Goal: Task Accomplishment & Management: Manage account settings

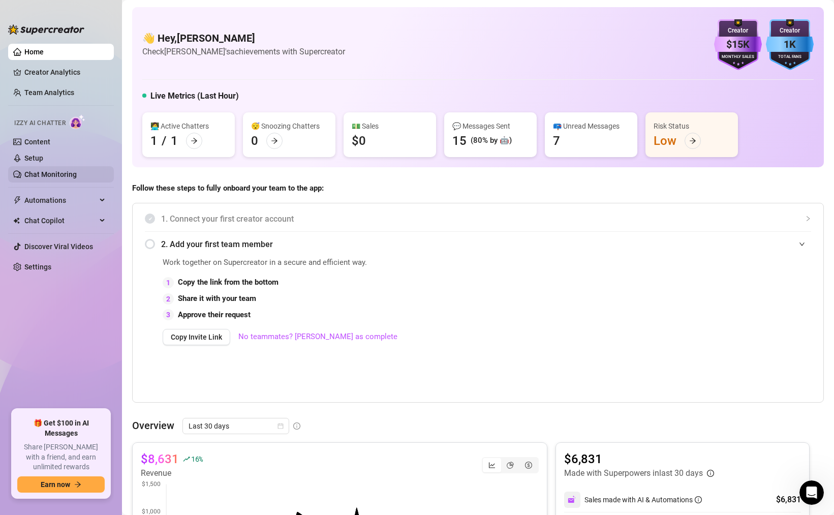
click at [76, 172] on link "Chat Monitoring" at bounding box center [50, 174] width 52 height 8
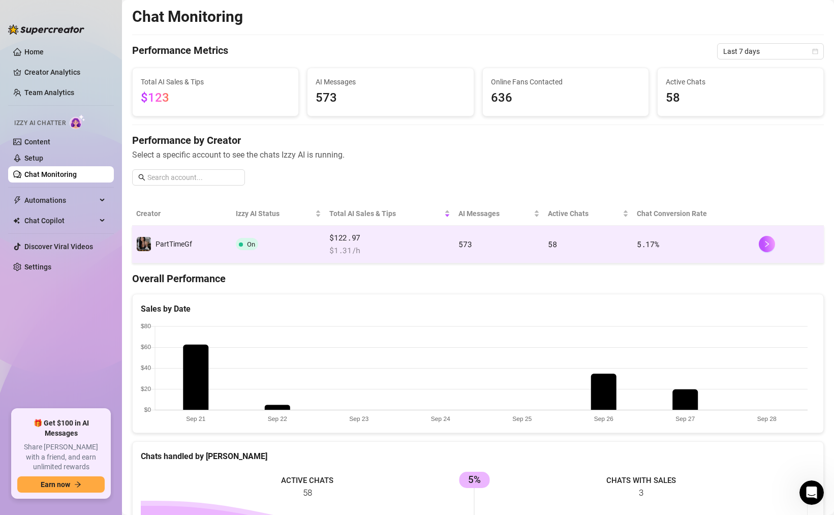
click at [284, 238] on td "On" at bounding box center [279, 245] width 94 height 38
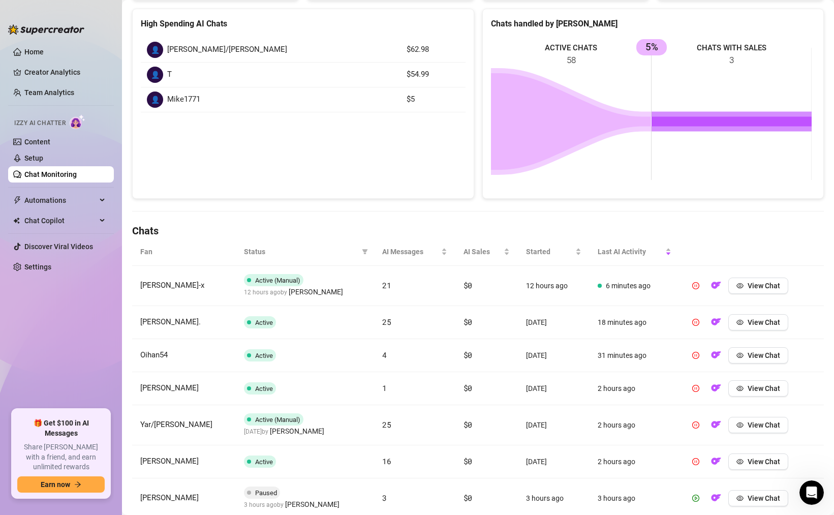
scroll to position [255, 0]
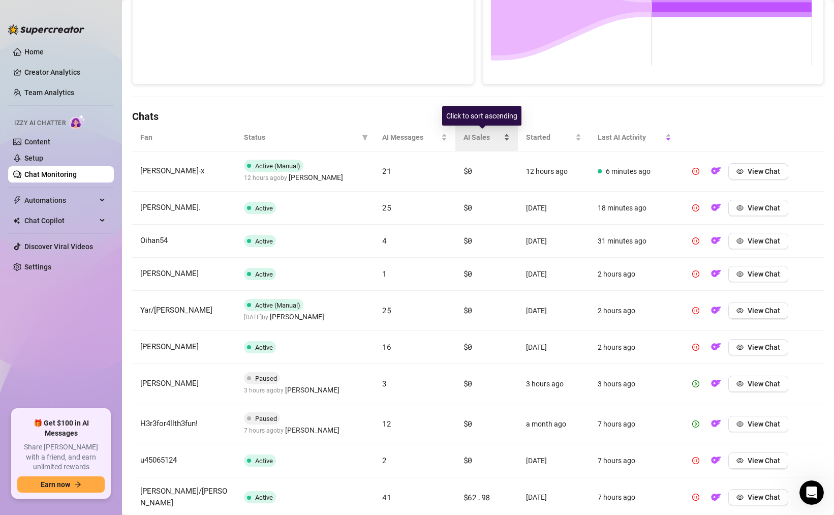
click at [486, 141] on span "AI Sales" at bounding box center [483, 137] width 39 height 11
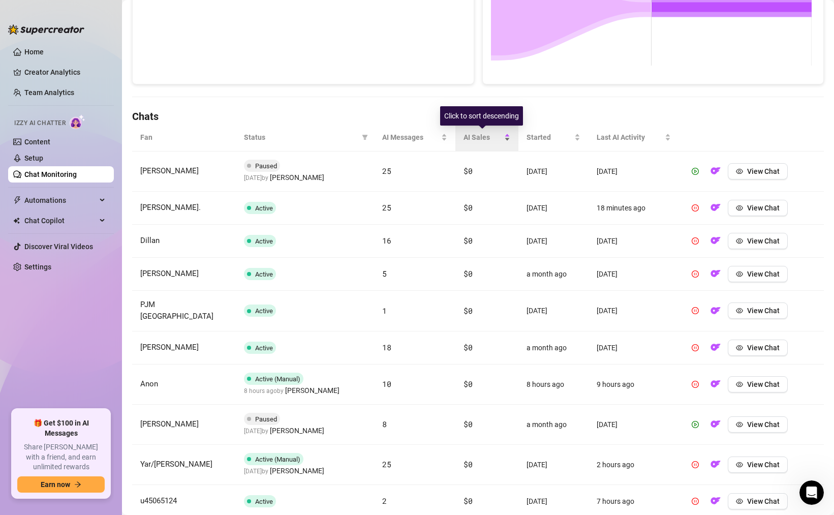
click at [503, 139] on div "AI Sales" at bounding box center [487, 137] width 47 height 11
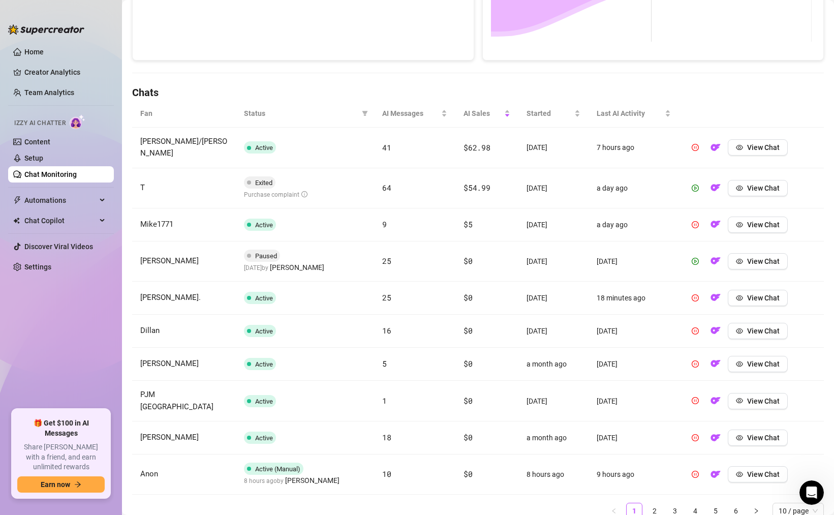
scroll to position [306, 0]
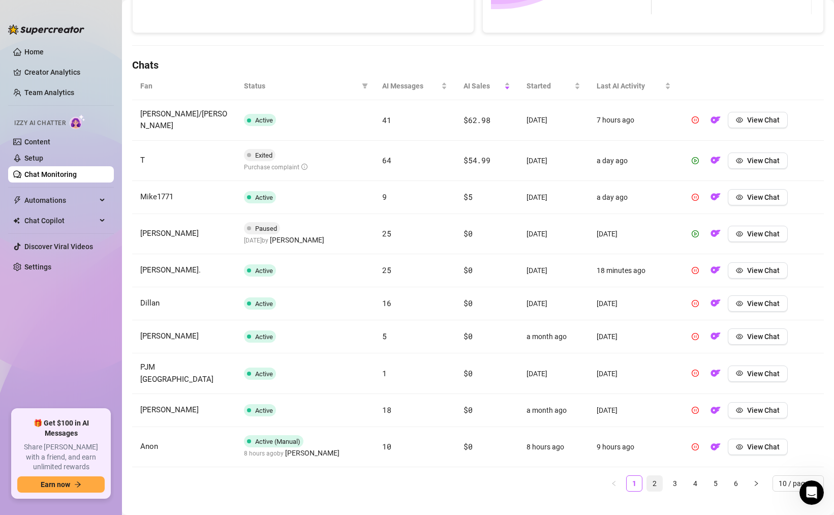
click at [647, 476] on link "2" at bounding box center [654, 483] width 15 height 15
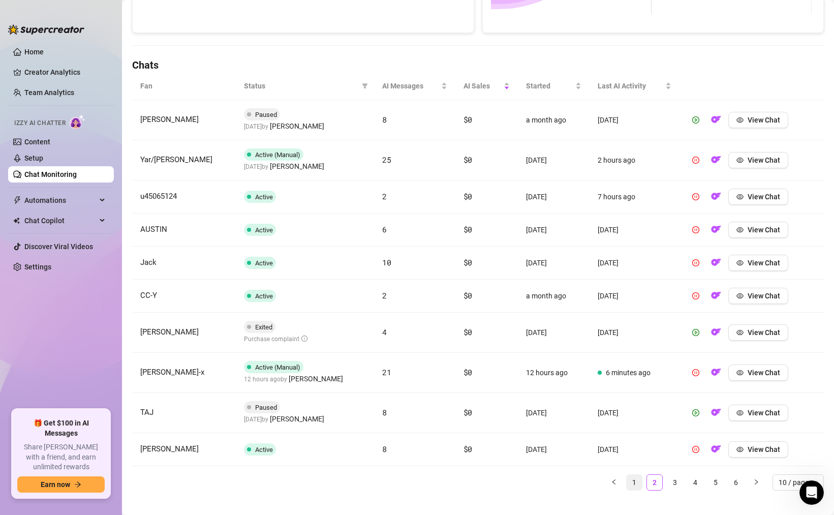
click at [628, 480] on link "1" at bounding box center [634, 482] width 15 height 15
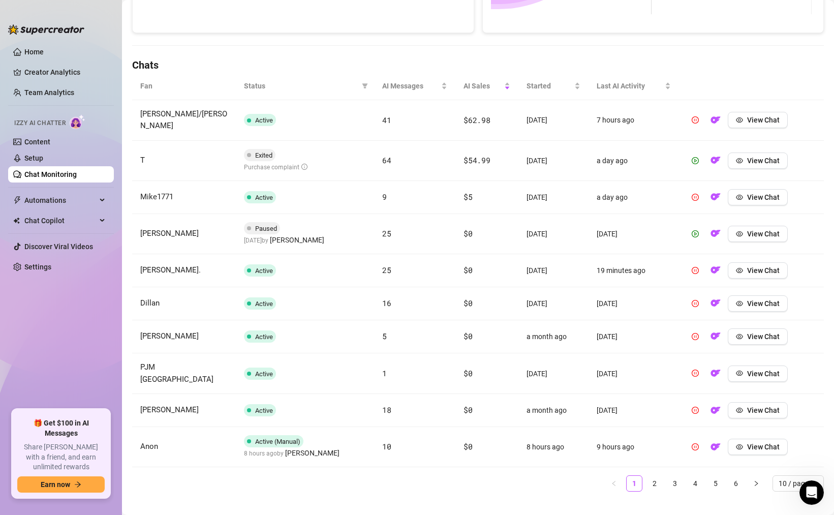
click at [276, 438] on span "Active (Manual)" at bounding box center [277, 442] width 45 height 8
click at [688, 476] on link "4" at bounding box center [695, 483] width 15 height 15
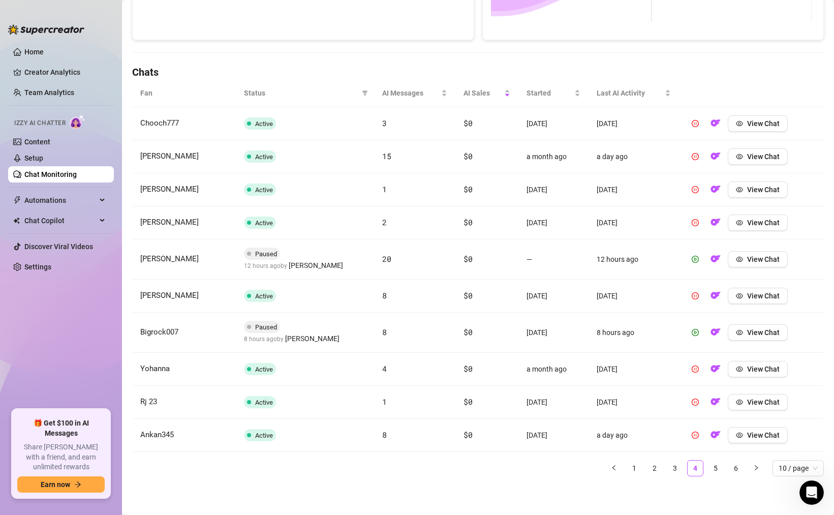
click at [678, 466] on ul "1 2 3 4 5 6 10 / page" at bounding box center [478, 468] width 692 height 16
click at [674, 467] on link "3" at bounding box center [674, 468] width 15 height 15
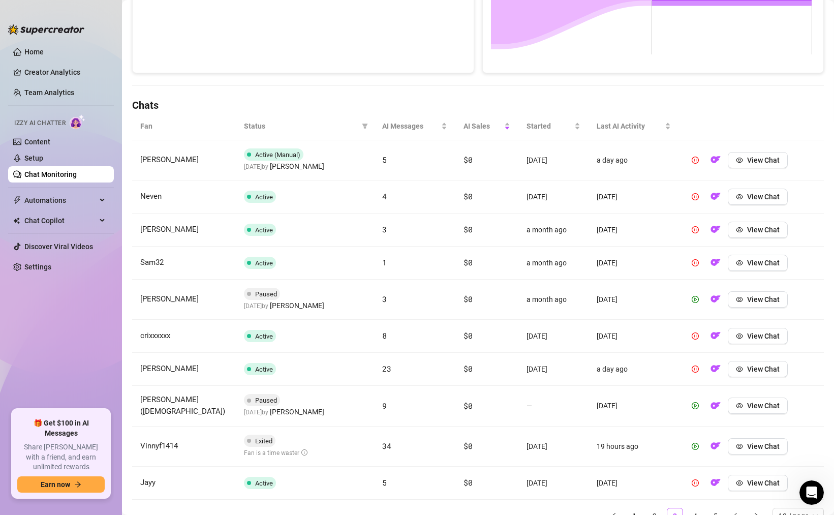
scroll to position [313, 0]
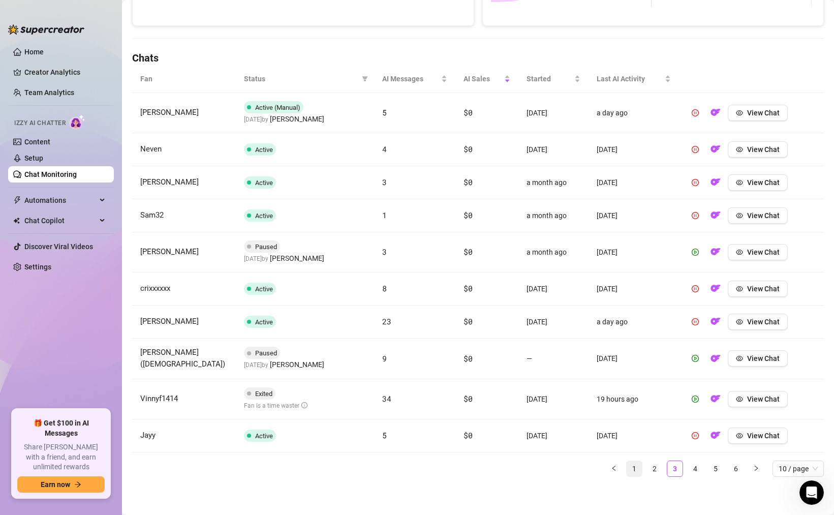
drag, startPoint x: 637, startPoint y: 474, endPoint x: 628, endPoint y: 470, distance: 10.3
click at [637, 474] on ul "1 2 3 4 5 6 10 / page" at bounding box center [478, 469] width 692 height 16
click at [628, 470] on link "1" at bounding box center [634, 468] width 15 height 15
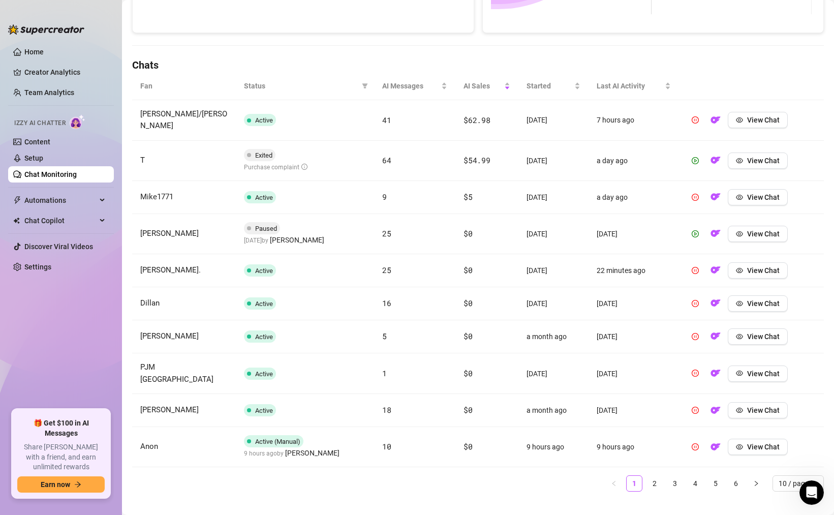
click at [286, 164] on span "Purchase complaint" at bounding box center [276, 167] width 64 height 7
click at [290, 164] on span "Purchase complaint" at bounding box center [276, 167] width 64 height 7
click at [771, 158] on button "View Chat" at bounding box center [758, 161] width 60 height 16
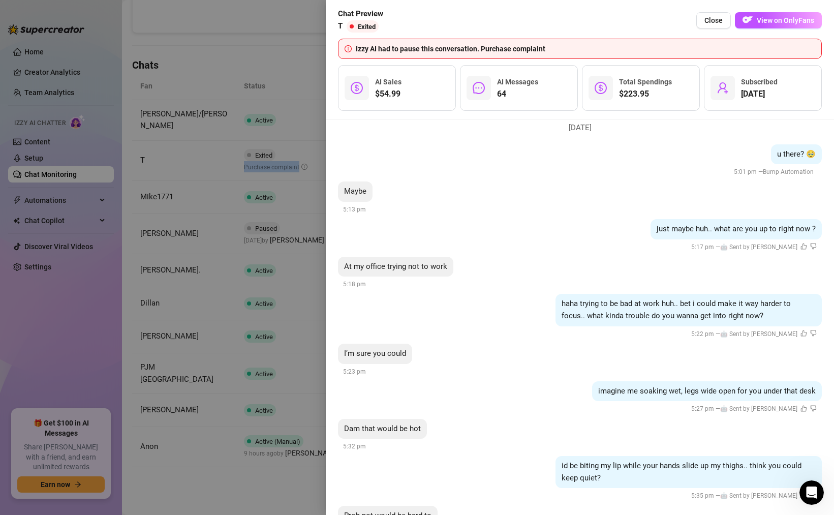
scroll to position [0, 0]
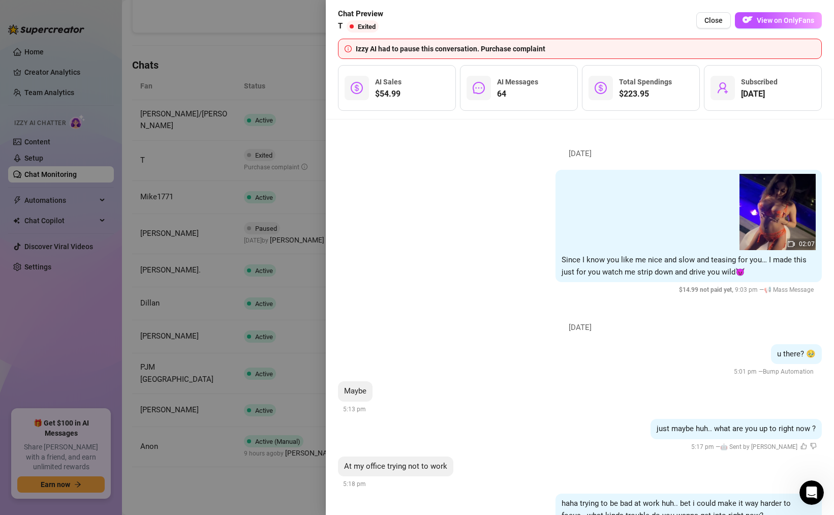
click at [325, 359] on div at bounding box center [417, 257] width 834 height 515
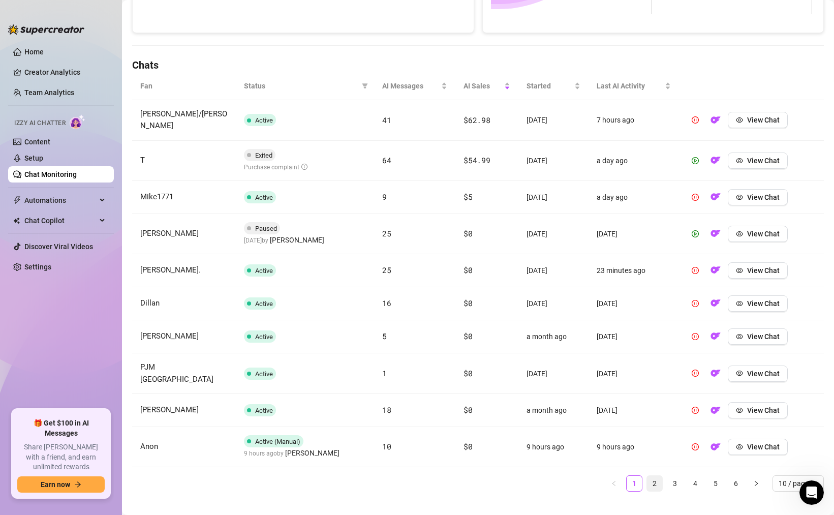
click at [649, 476] on link "2" at bounding box center [654, 483] width 15 height 15
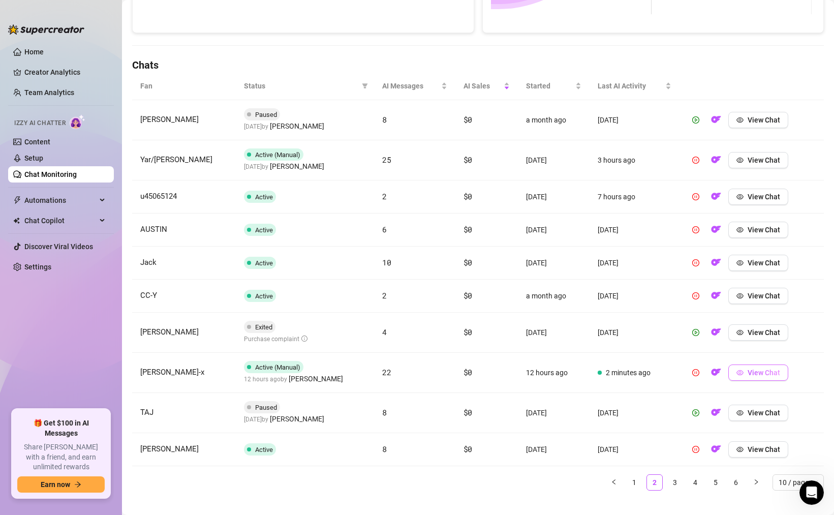
click at [740, 373] on button "View Chat" at bounding box center [758, 372] width 60 height 16
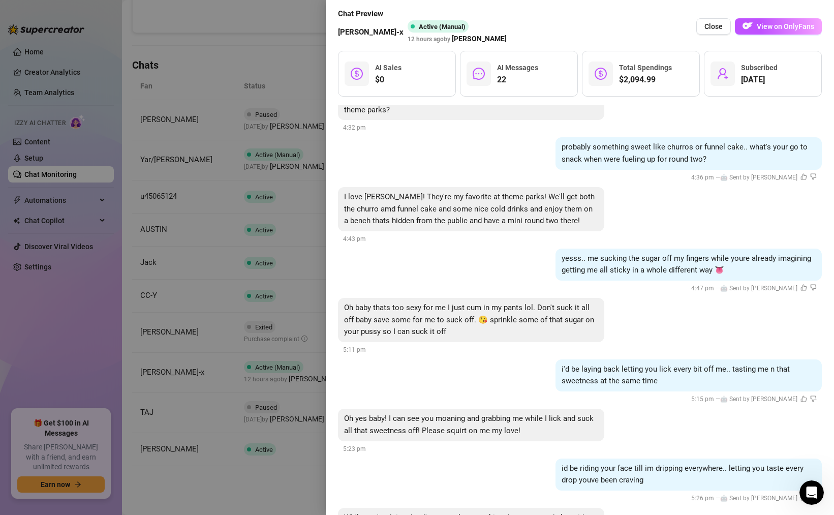
scroll to position [6990, 0]
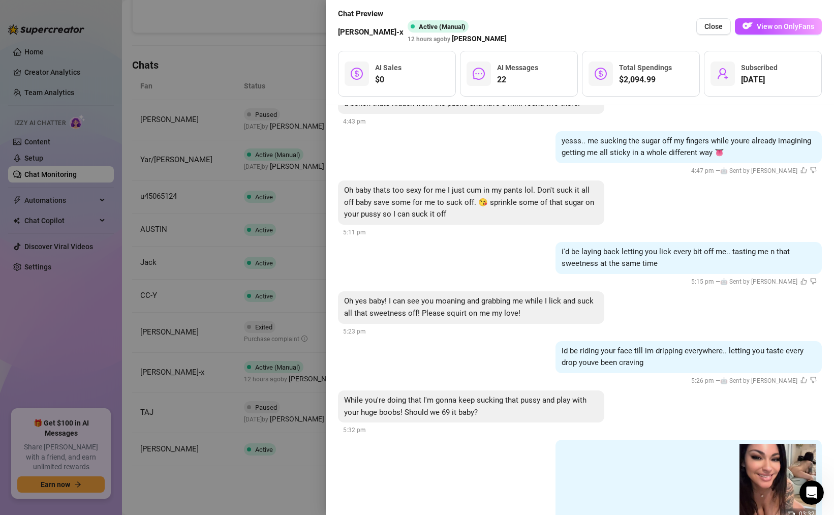
click at [267, 371] on div at bounding box center [417, 257] width 834 height 515
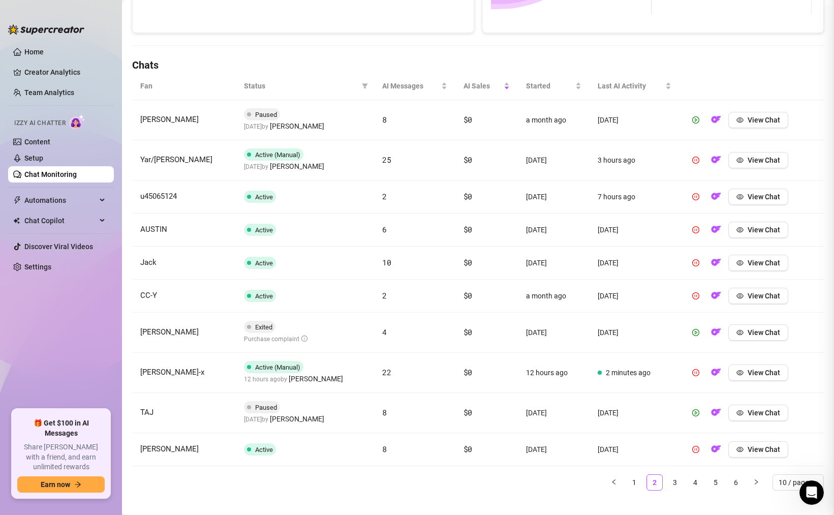
scroll to position [0, 0]
